Goal: Task Accomplishment & Management: Complete application form

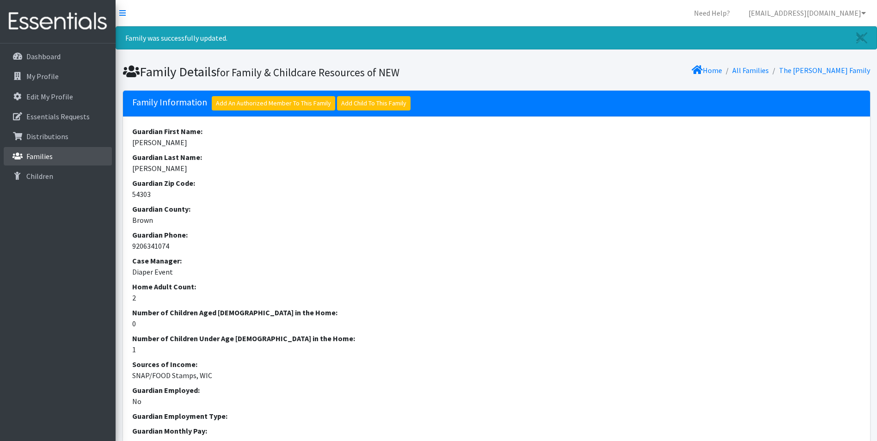
drag, startPoint x: 0, startPoint y: 0, endPoint x: 60, endPoint y: 151, distance: 162.6
click at [60, 151] on link "Families" at bounding box center [58, 156] width 108 height 18
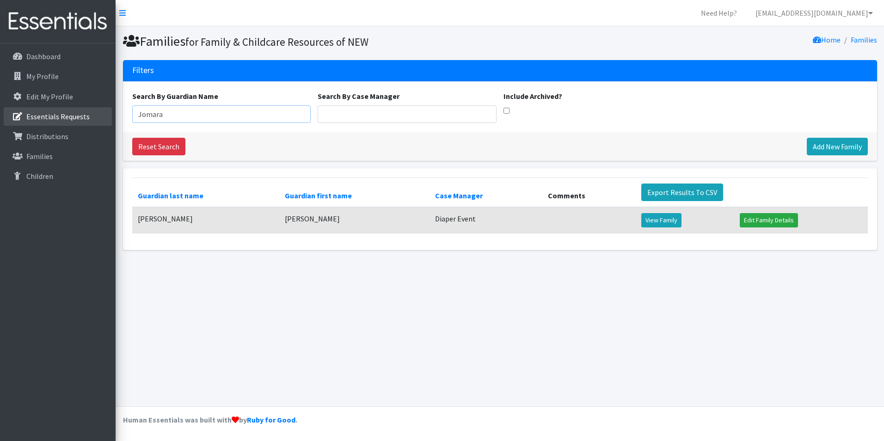
drag, startPoint x: 207, startPoint y: 115, endPoint x: 89, endPoint y: 114, distance: 117.9
click at [87, 115] on div "Need Help? shelby@fcrnew.org Organization Settings My Co-Workers My Profile Log…" at bounding box center [442, 220] width 884 height 441
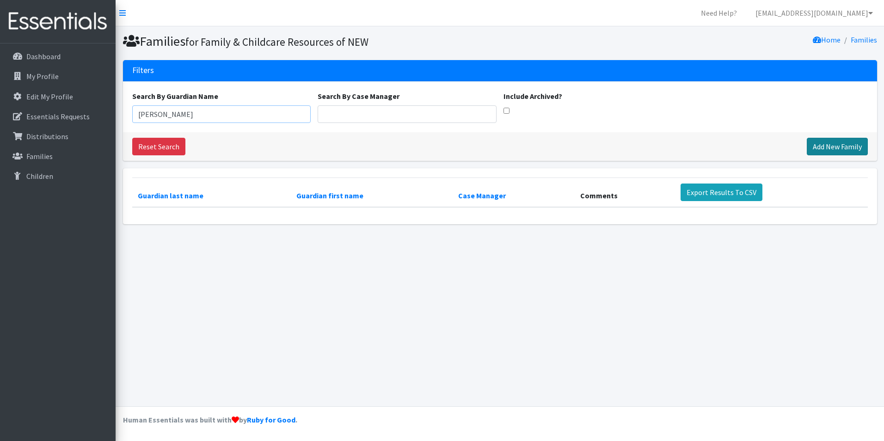
type input "[PERSON_NAME]"
click at [819, 145] on link "Add New Family" at bounding box center [837, 147] width 61 height 18
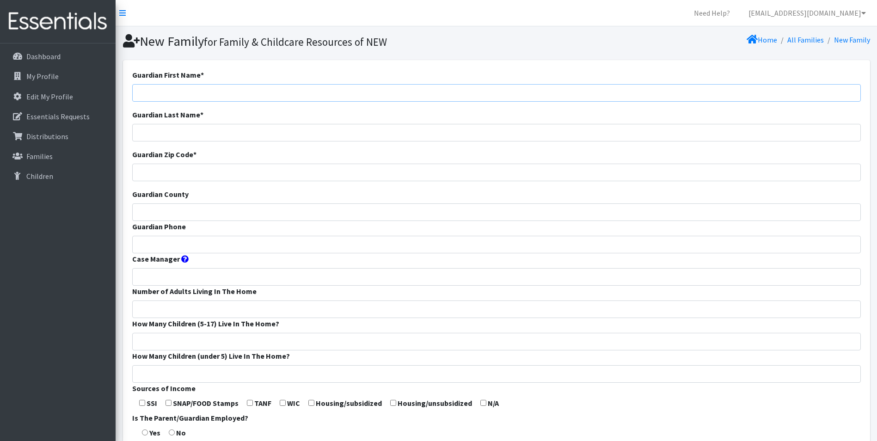
click at [165, 93] on input "Guardian First Name *" at bounding box center [496, 93] width 728 height 18
type input "Justin"
type input "Phillips"
type input "54313"
type input "Brown"
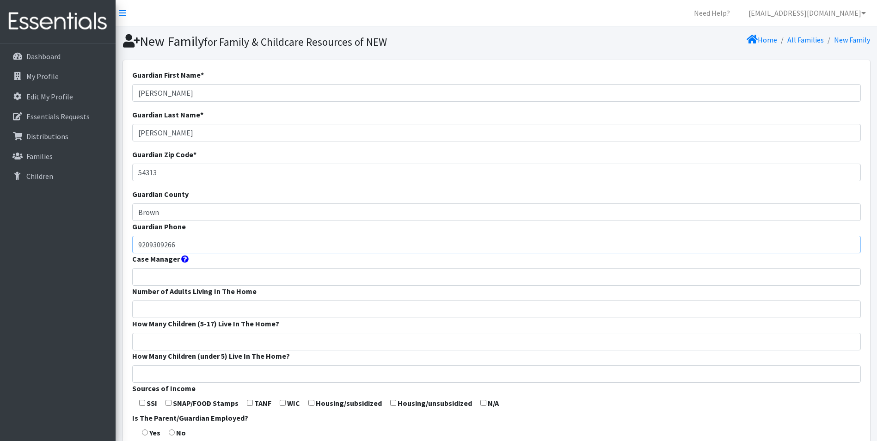
type input "9209309266"
drag, startPoint x: 186, startPoint y: 96, endPoint x: 75, endPoint y: 95, distance: 110.9
click at [71, 94] on div "Need Help? shelby@fcrnew.org Organization Settings My Co-Workers My Profile Log…" at bounding box center [438, 348] width 877 height 697
type input "Tesah"
type input "Dodge"
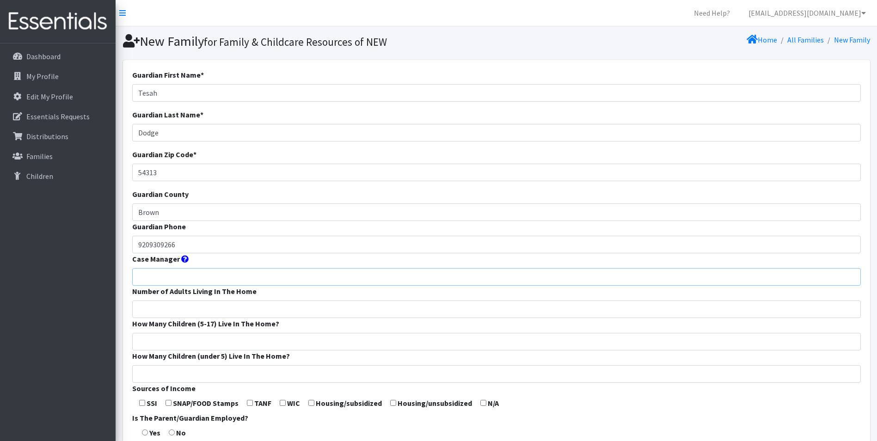
click at [155, 276] on input "Case Manager" at bounding box center [496, 277] width 728 height 18
type input "Diaper Event"
type input "2"
type input "0"
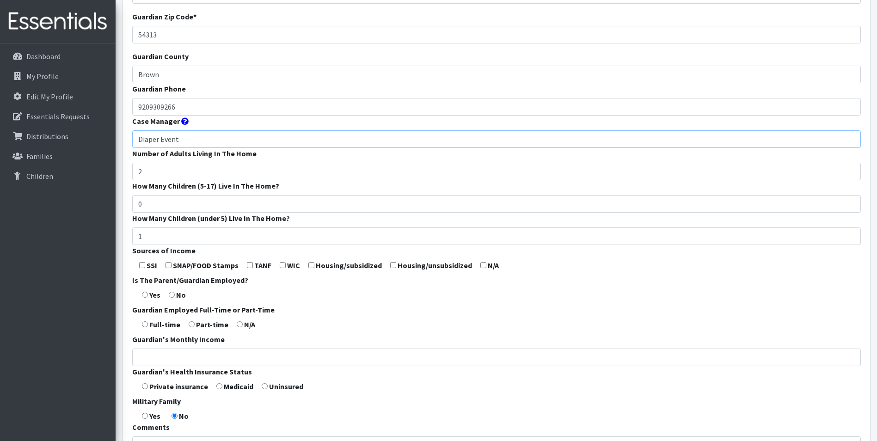
scroll to position [139, 0]
drag, startPoint x: 149, startPoint y: 236, endPoint x: 131, endPoint y: 243, distance: 19.3
click at [128, 243] on div "Guardian First Name * Tesah Guardian Last Name * Dodge Guardian Zip Code * 5431…" at bounding box center [496, 204] width 747 height 567
type input "2"
click at [282, 266] on input "checkbox" at bounding box center [283, 264] width 6 height 6
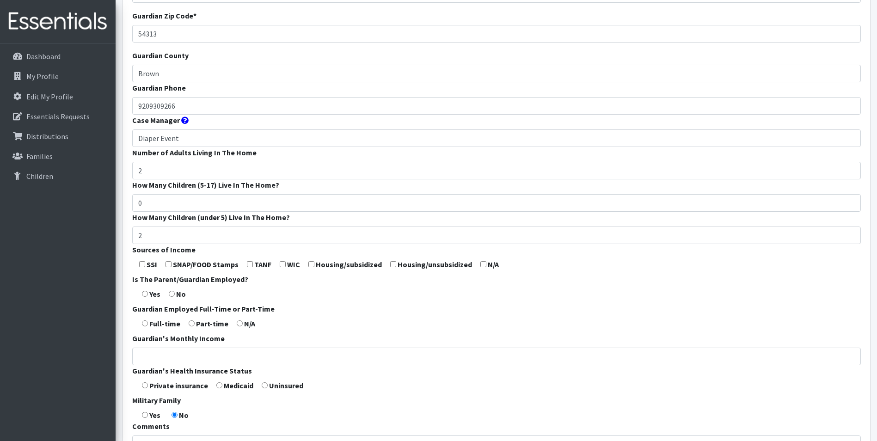
checkbox input "true"
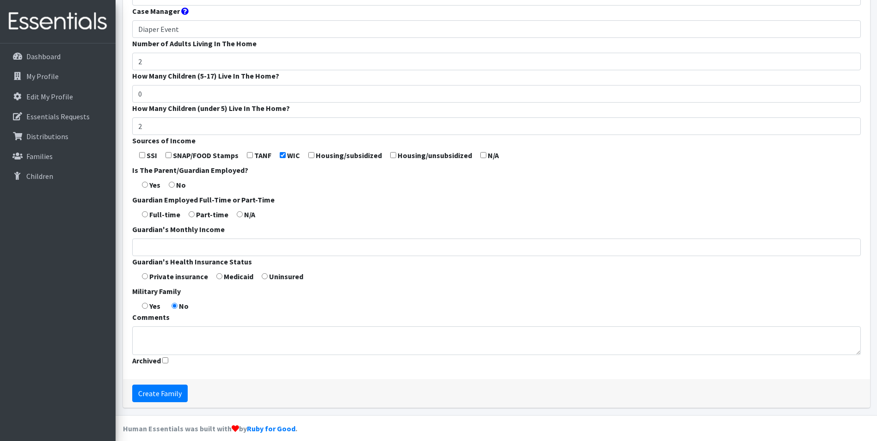
scroll to position [257, 0]
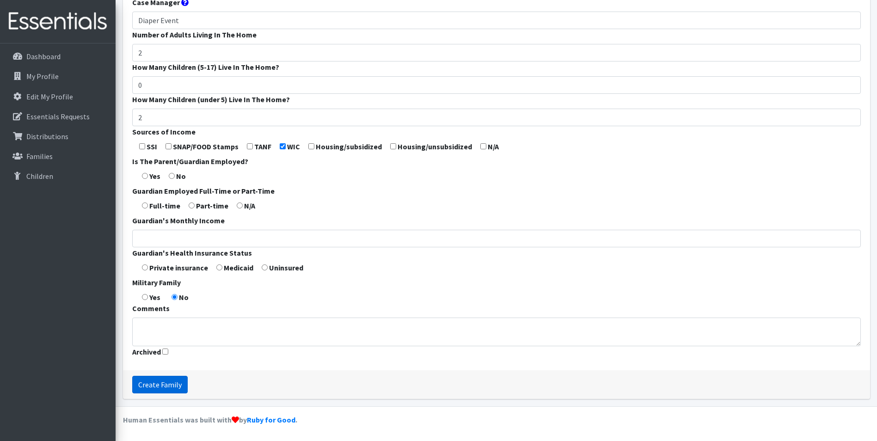
click at [155, 385] on input "Create Family" at bounding box center [159, 385] width 55 height 18
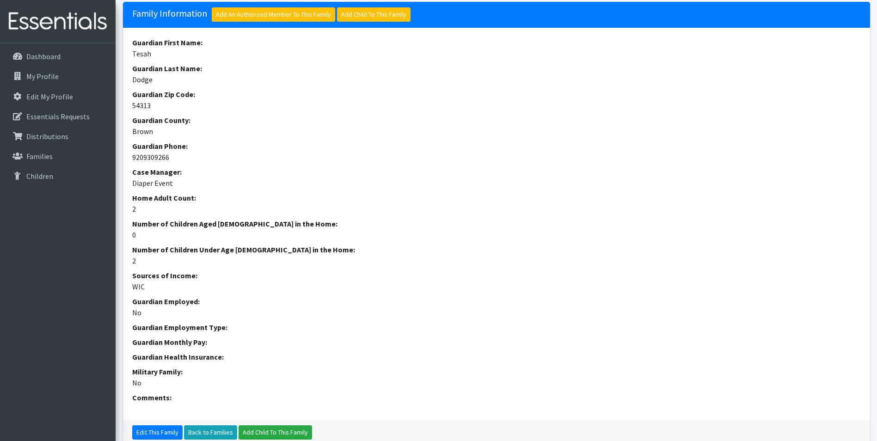
scroll to position [92, 0]
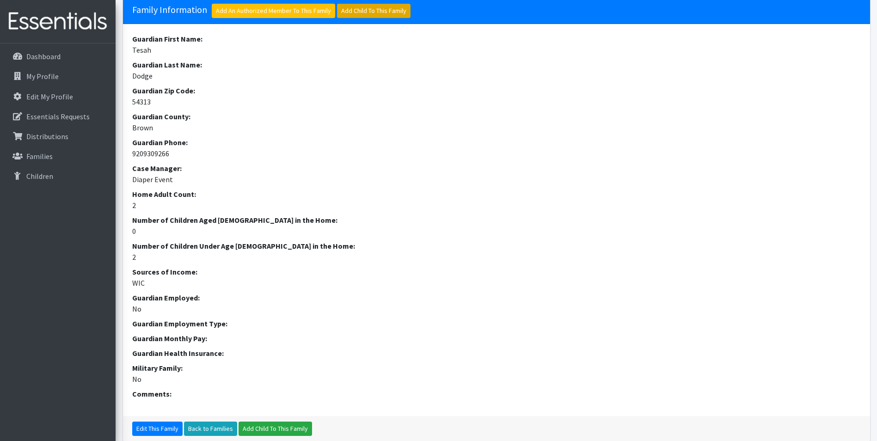
drag, startPoint x: 355, startPoint y: 12, endPoint x: 350, endPoint y: 20, distance: 9.1
click at [355, 12] on link "Add Child To This Family" at bounding box center [373, 11] width 73 height 14
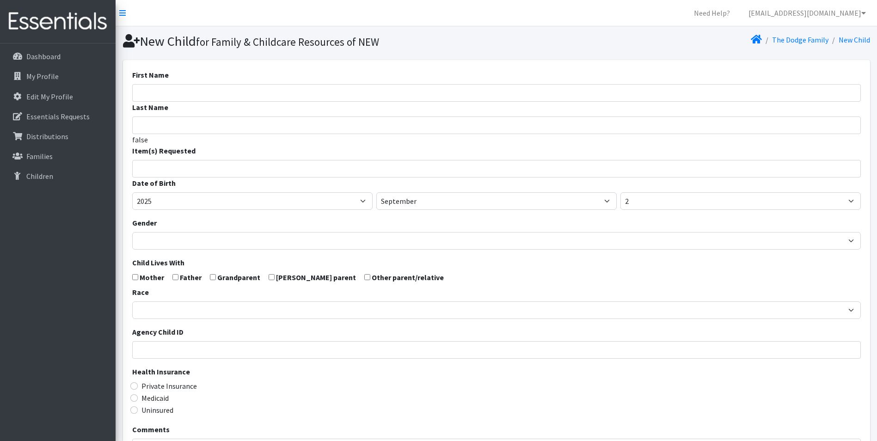
select select
click at [194, 88] on input "First Name" at bounding box center [496, 93] width 728 height 18
type input "Theo"
type input "Dawson"
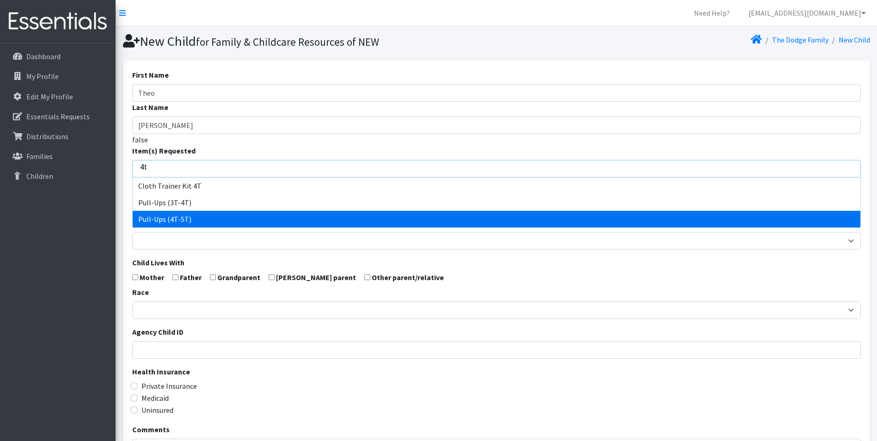
type input "4t"
select select "14511"
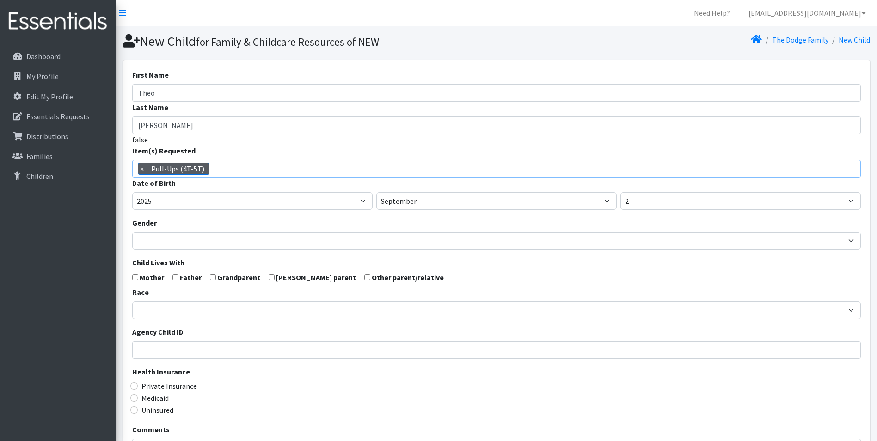
scroll to position [456, 0]
click at [162, 202] on select "2005 2006 2007 2008 2009 2010 2011 2012 2013 2014 2015 2016 2017 2018 2019 2020…" at bounding box center [252, 201] width 240 height 18
select select "2022"
click at [132, 192] on select "2005 2006 2007 2008 2009 2010 2011 2012 2013 2014 2015 2016 2017 2018 2019 2020…" at bounding box center [252, 201] width 240 height 18
click at [406, 199] on select "January February March April May June July August September October November De…" at bounding box center [496, 201] width 240 height 18
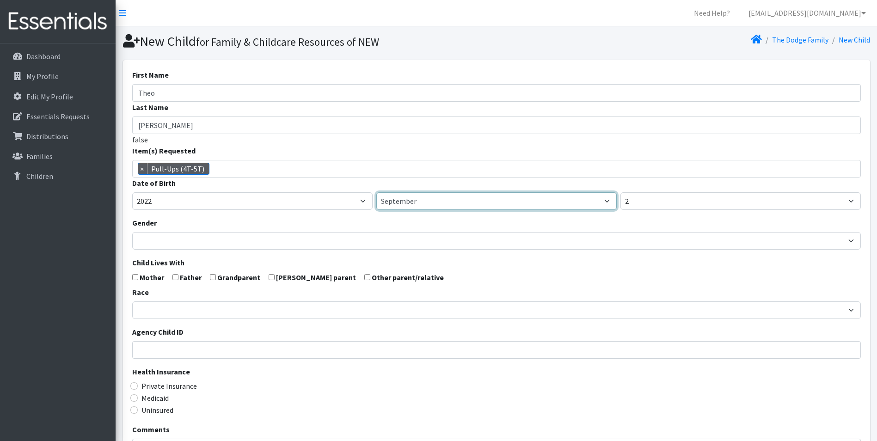
select select "6"
click at [376, 192] on select "January February March April May June July August September October November De…" at bounding box center [496, 201] width 240 height 18
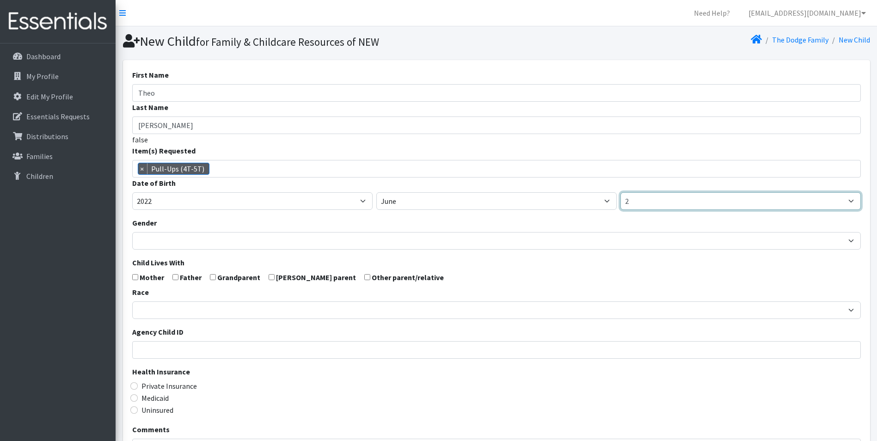
click at [642, 203] on select "1 2 3 4 5 6 7 8 9 10 11 12 13 14 15 16 17 18 19 20 21 22 23 24 25 26 27 28 29 3…" at bounding box center [740, 201] width 240 height 18
select select "12"
click at [620, 192] on select "1 2 3 4 5 6 7 8 9 10 11 12 13 14 15 16 17 18 19 20 21 22 23 24 25 26 27 28 29 3…" at bounding box center [740, 201] width 240 height 18
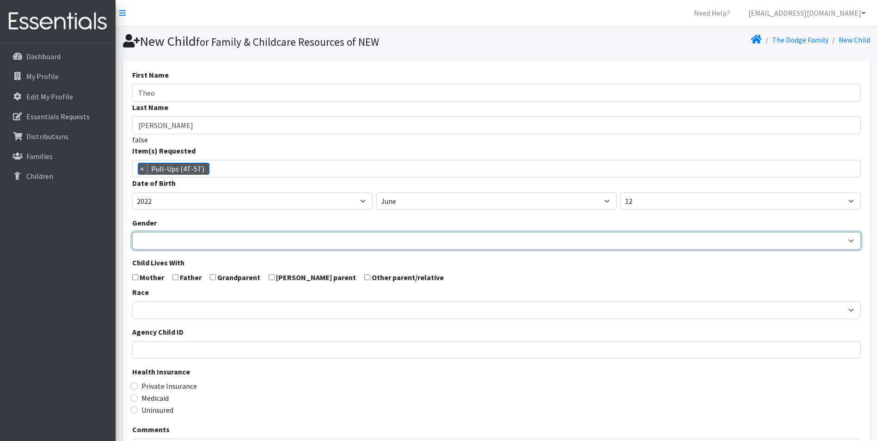
click at [192, 240] on select "[DEMOGRAPHIC_DATA] [DEMOGRAPHIC_DATA]" at bounding box center [496, 241] width 728 height 18
select select "[DEMOGRAPHIC_DATA]"
click at [132, 232] on select "[DEMOGRAPHIC_DATA] [DEMOGRAPHIC_DATA]" at bounding box center [496, 241] width 728 height 18
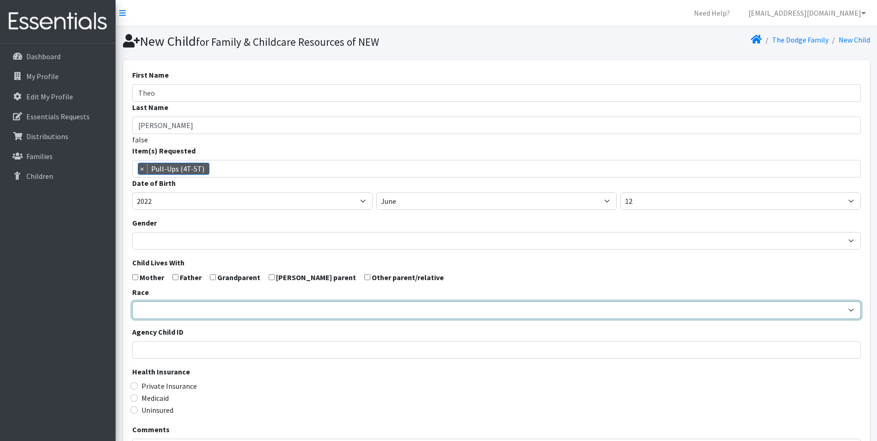
click at [157, 309] on select "[DEMOGRAPHIC_DATA] Caucasian Hispanic [DEMOGRAPHIC_DATA] [DEMOGRAPHIC_DATA] Isl…" at bounding box center [496, 310] width 728 height 18
select select "Caucasian"
click at [132, 301] on select "African American Caucasian Hispanic Asian American Indian Pacific Islander Mult…" at bounding box center [496, 310] width 728 height 18
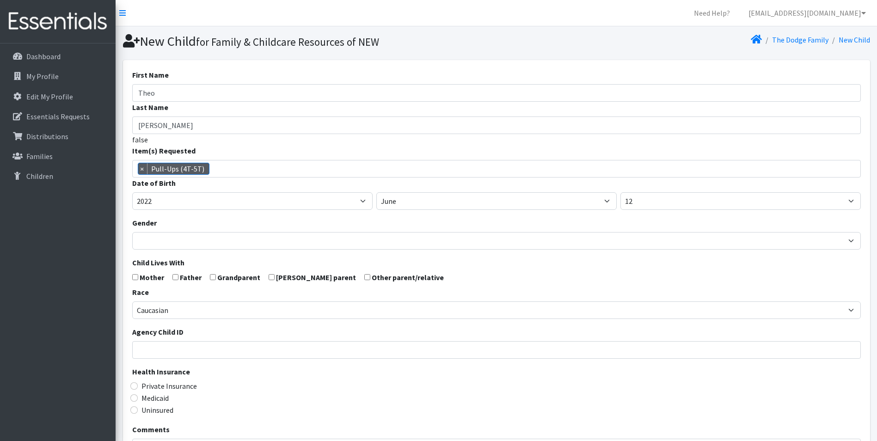
drag, startPoint x: 133, startPoint y: 277, endPoint x: 166, endPoint y: 307, distance: 44.5
click at [135, 280] on input "checkbox" at bounding box center [135, 277] width 6 height 6
checkbox input "true"
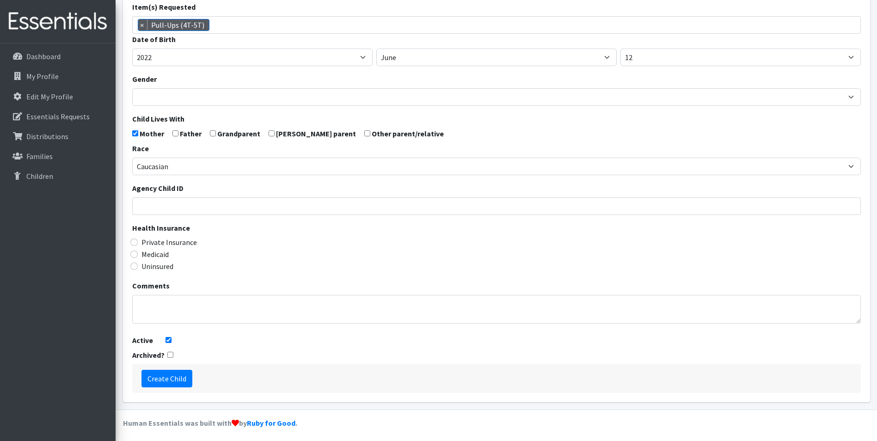
scroll to position [147, 0]
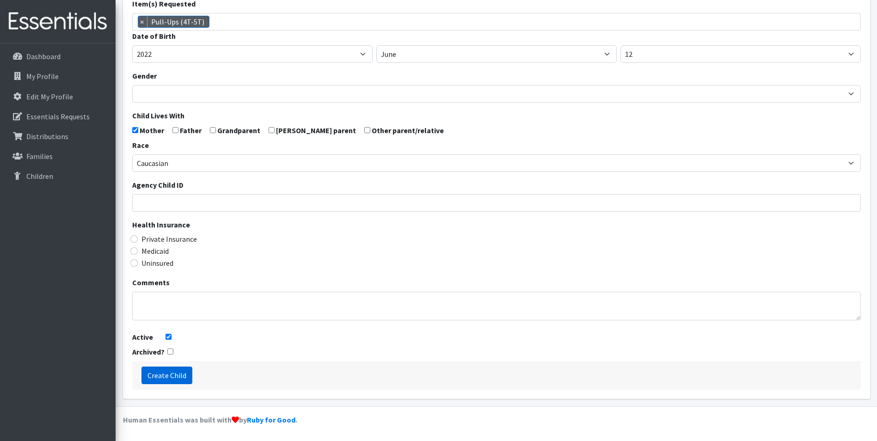
click at [165, 372] on input "Create Child" at bounding box center [166, 376] width 51 height 18
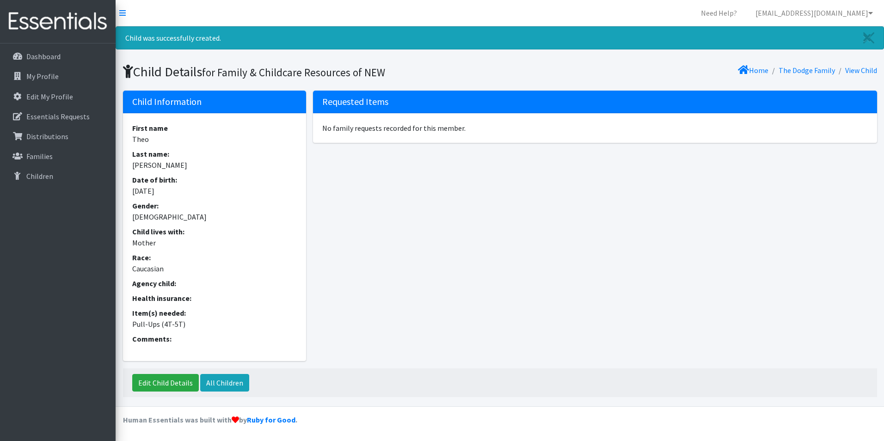
drag, startPoint x: 798, startPoint y: 72, endPoint x: 723, endPoint y: 94, distance: 78.4
click at [798, 72] on link "The Dodge Family" at bounding box center [806, 70] width 56 height 9
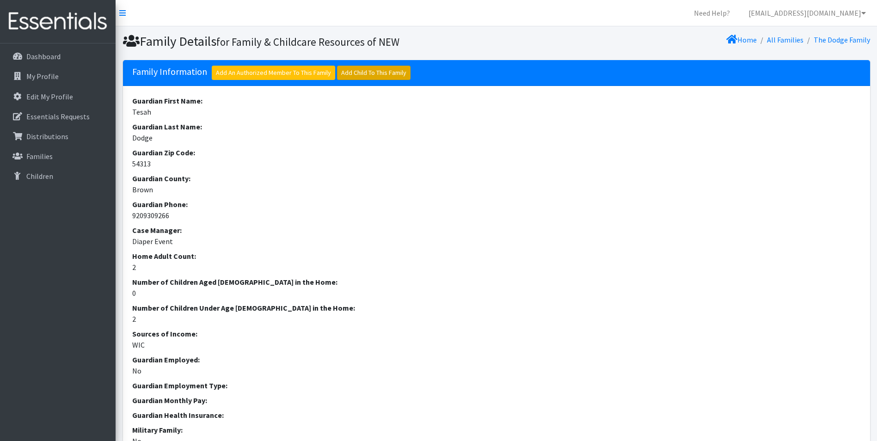
click at [371, 68] on link "Add Child To This Family" at bounding box center [373, 73] width 73 height 14
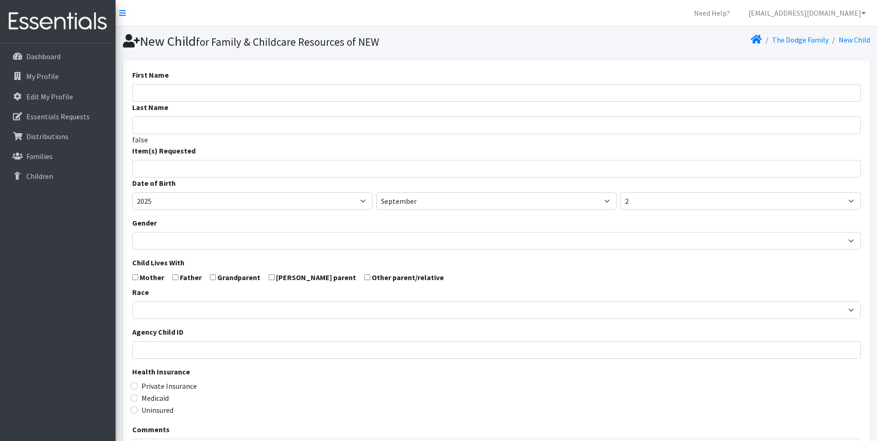
select select
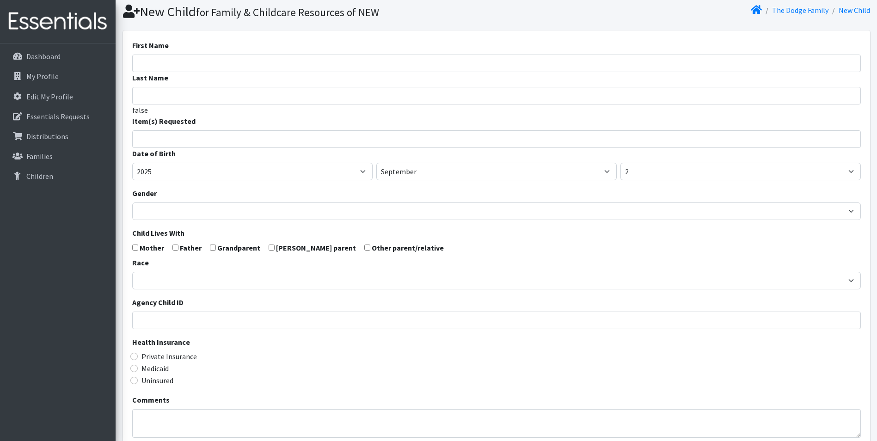
scroll to position [46, 0]
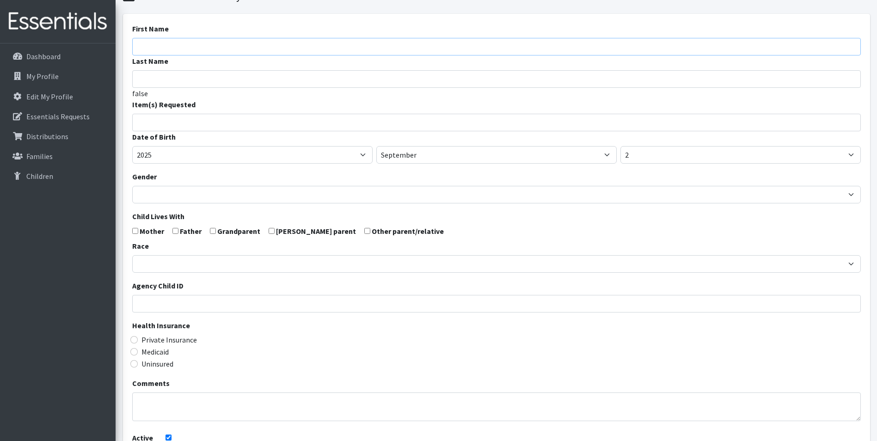
click at [184, 45] on input "First Name" at bounding box center [496, 47] width 728 height 18
type input "Scarlett"
type input "S"
type input "[PERSON_NAME]"
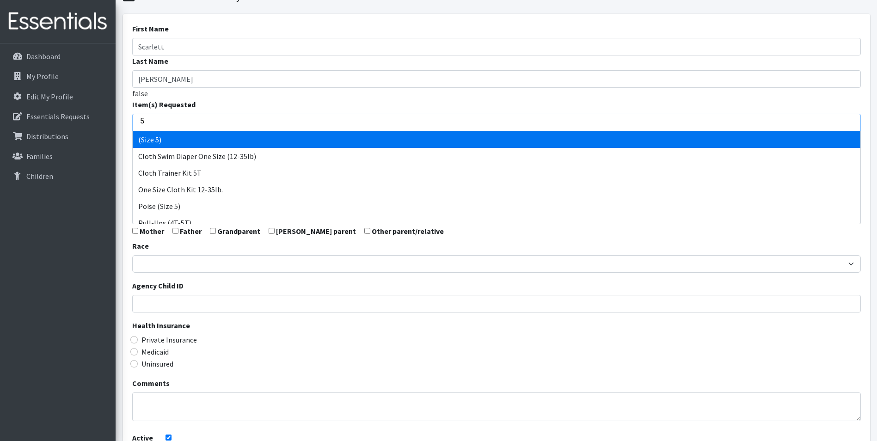
type input "5"
select select "14488"
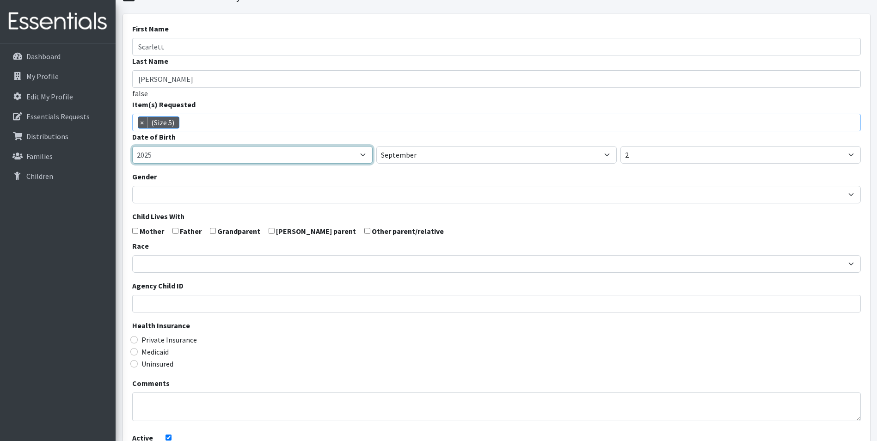
drag, startPoint x: 302, startPoint y: 154, endPoint x: 299, endPoint y: 159, distance: 5.6
click at [302, 154] on select "2005 2006 2007 2008 2009 2010 2011 2012 2013 2014 2015 2016 2017 2018 2019 2020…" at bounding box center [252, 155] width 240 height 18
select select "2024"
click at [132, 146] on select "2005 2006 2007 2008 2009 2010 2011 2012 2013 2014 2015 2016 2017 2018 2019 2020…" at bounding box center [252, 155] width 240 height 18
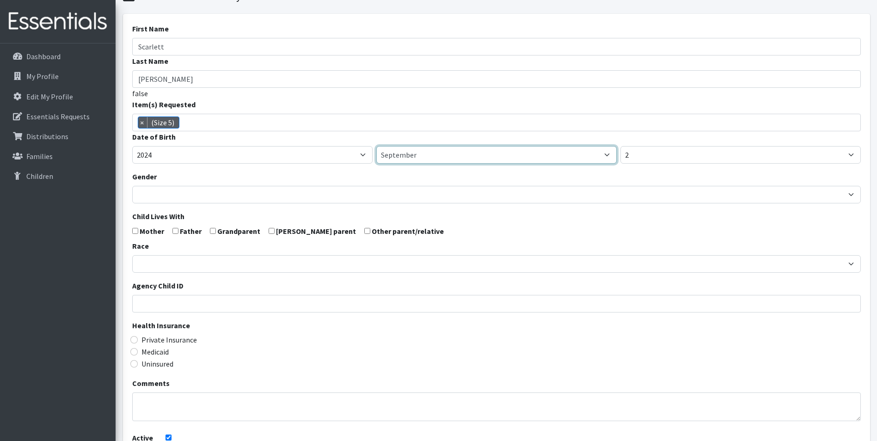
click at [402, 153] on select "January February March April May June July August September October November De…" at bounding box center [496, 155] width 240 height 18
select select "10"
click at [376, 146] on select "January February March April May June July August September October November De…" at bounding box center [496, 155] width 240 height 18
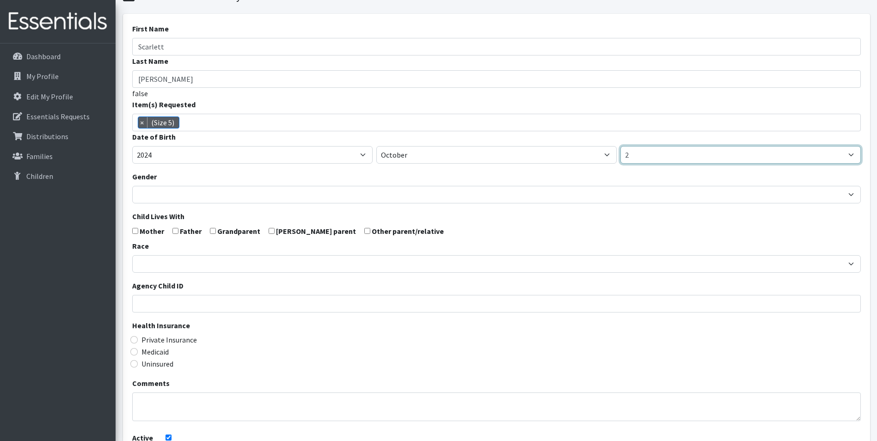
click at [683, 152] on select "1 2 3 4 5 6 7 8 9 10 11 12 13 14 15 16 17 18 19 20 21 22 23 24 25 26 27 28 29 3…" at bounding box center [740, 155] width 240 height 18
select select "21"
click at [620, 146] on select "1 2 3 4 5 6 7 8 9 10 11 12 13 14 15 16 17 18 19 20 21 22 23 24 25 26 27 28 29 3…" at bounding box center [740, 155] width 240 height 18
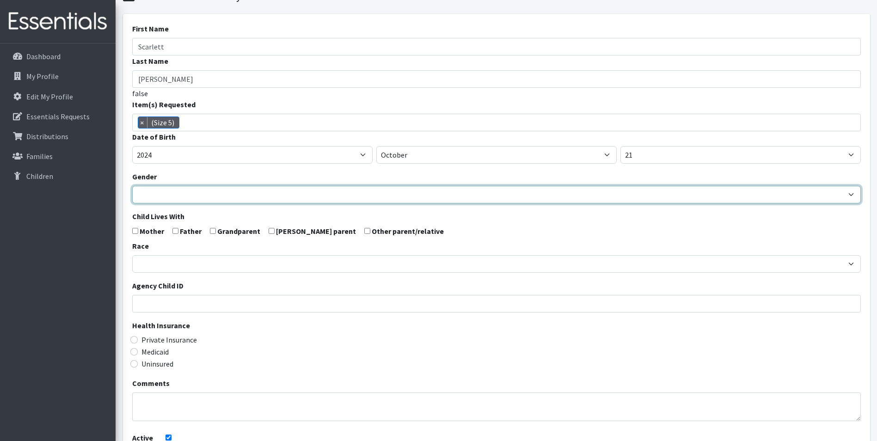
click at [156, 197] on select "Male Female" at bounding box center [496, 195] width 728 height 18
select select "[DEMOGRAPHIC_DATA]"
click at [132, 186] on select "Male Female" at bounding box center [496, 195] width 728 height 18
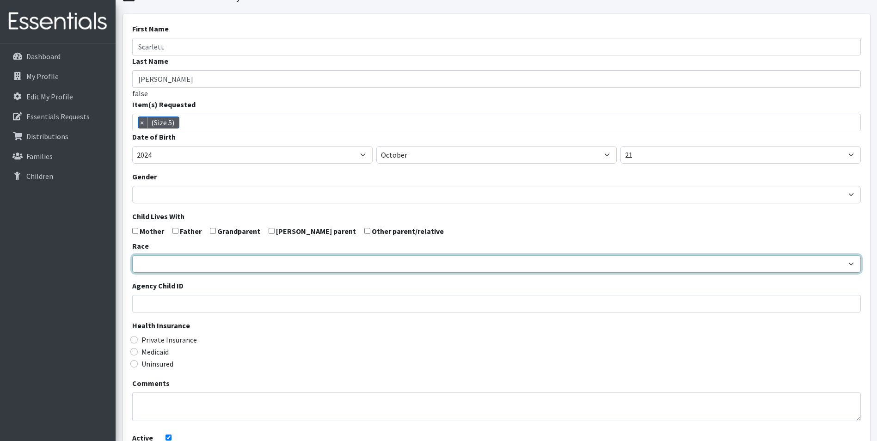
click at [157, 265] on select "African American Caucasian Hispanic Asian American Indian Pacific Islander Mult…" at bounding box center [496, 264] width 728 height 18
select select "Caucasian"
click at [132, 255] on select "African American Caucasian Hispanic Asian American Indian Pacific Islander Mult…" at bounding box center [496, 264] width 728 height 18
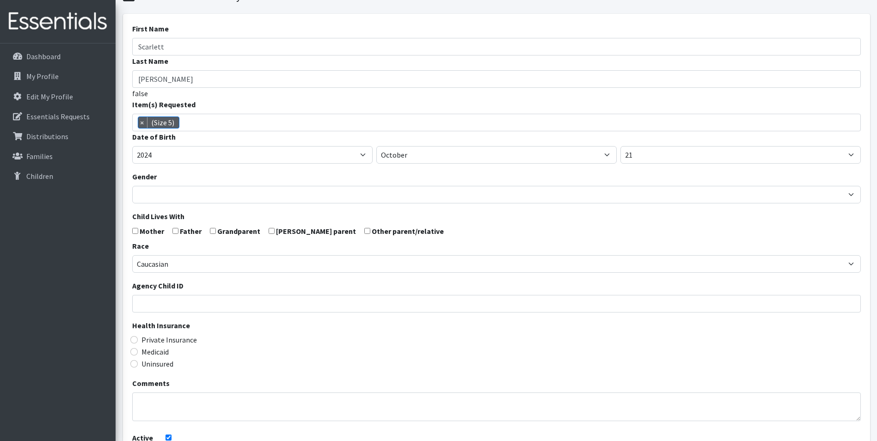
click at [137, 233] on input "checkbox" at bounding box center [135, 231] width 6 height 6
checkbox input "true"
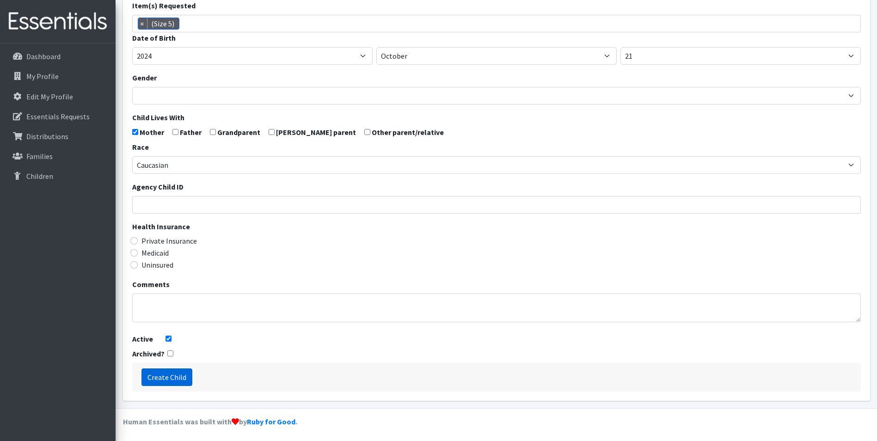
scroll to position [147, 0]
click at [180, 379] on input "Create Child" at bounding box center [166, 376] width 51 height 18
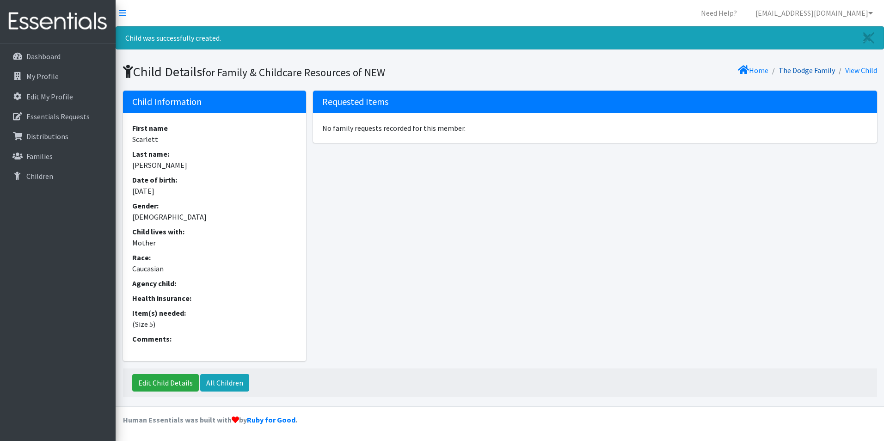
click at [820, 69] on link "The Dodge Family" at bounding box center [806, 70] width 56 height 9
